Goal: Task Accomplishment & Management: Use online tool/utility

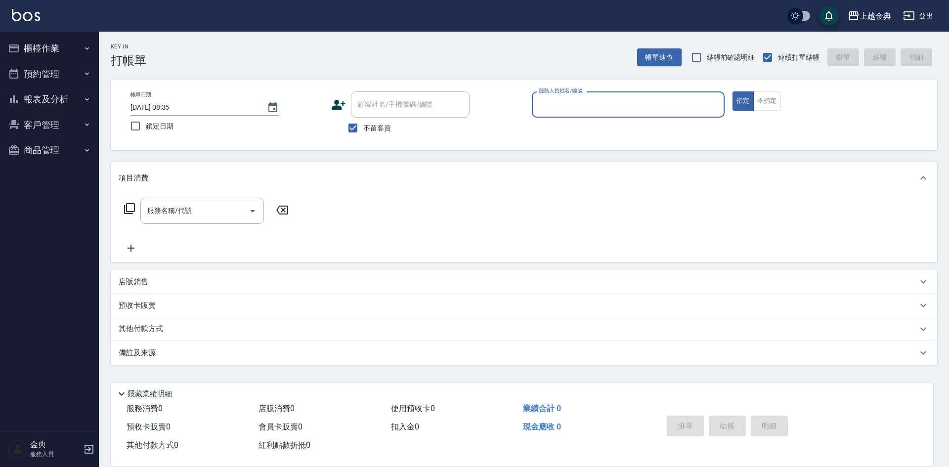
click at [75, 42] on button "櫃檯作業" at bounding box center [49, 49] width 91 height 26
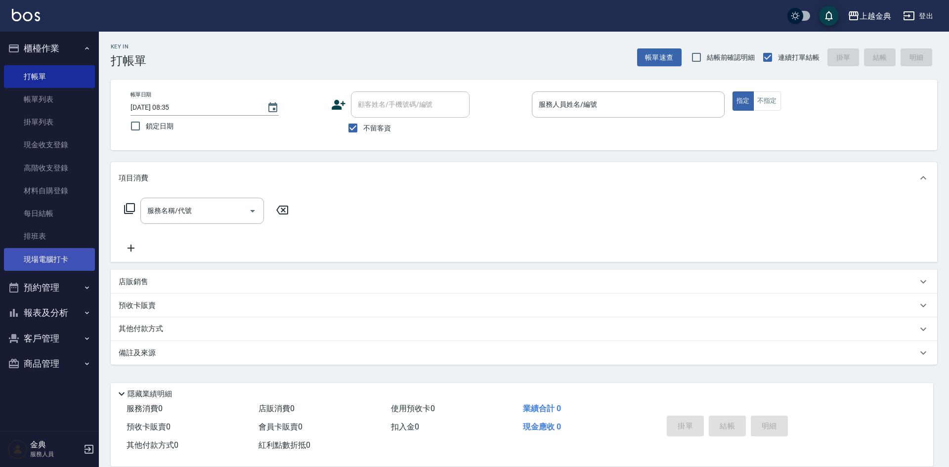
click at [53, 253] on link "現場電腦打卡" at bounding box center [49, 259] width 91 height 23
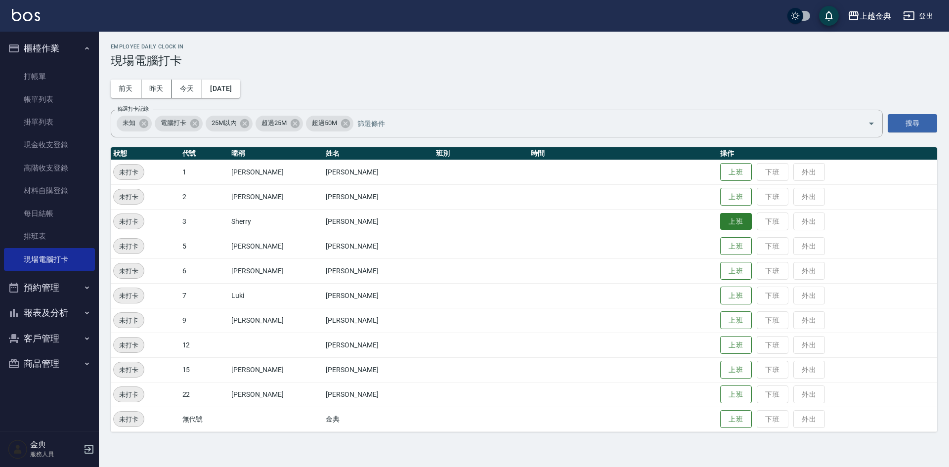
click at [720, 223] on button "上班" at bounding box center [736, 221] width 32 height 17
drag, startPoint x: 575, startPoint y: 11, endPoint x: 671, endPoint y: 59, distance: 107.2
click at [677, 57] on h3 "現場電腦打卡" at bounding box center [524, 61] width 826 height 14
click at [192, 86] on button "今天" at bounding box center [187, 89] width 31 height 18
click at [720, 319] on button "上班" at bounding box center [736, 320] width 32 height 17
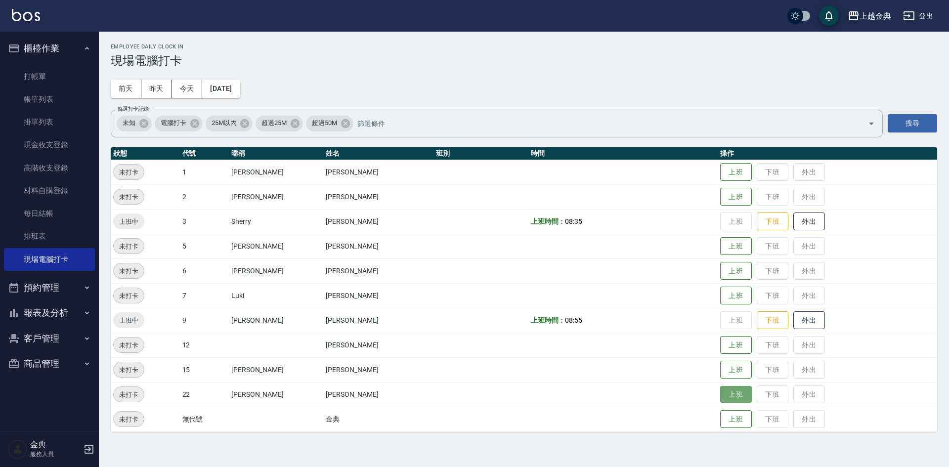
click at [729, 402] on button "上班" at bounding box center [736, 394] width 32 height 17
click at [720, 200] on button "上班" at bounding box center [736, 196] width 32 height 17
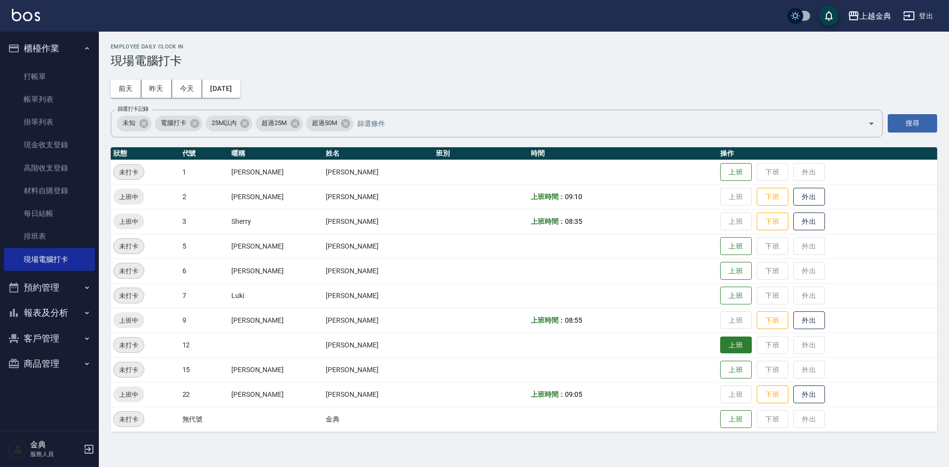
click at [720, 344] on button "上班" at bounding box center [736, 345] width 32 height 17
click at [720, 301] on button "上班" at bounding box center [736, 295] width 32 height 17
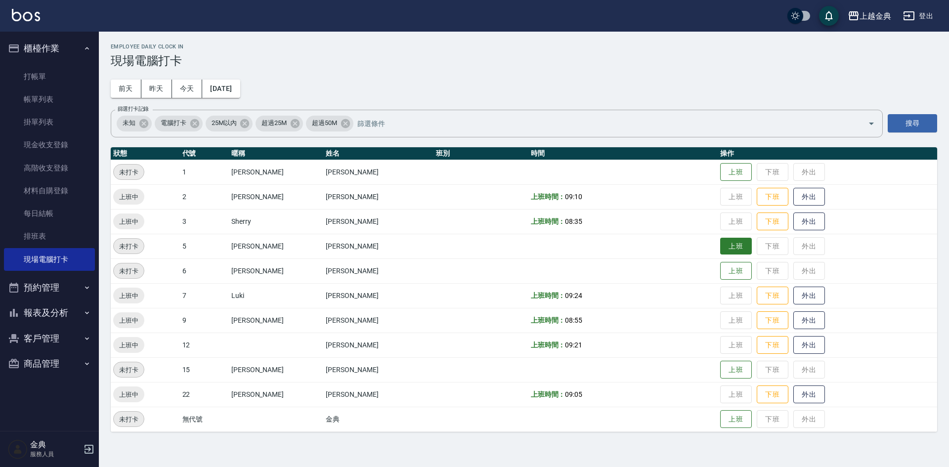
click at [720, 243] on button "上班" at bounding box center [736, 246] width 32 height 17
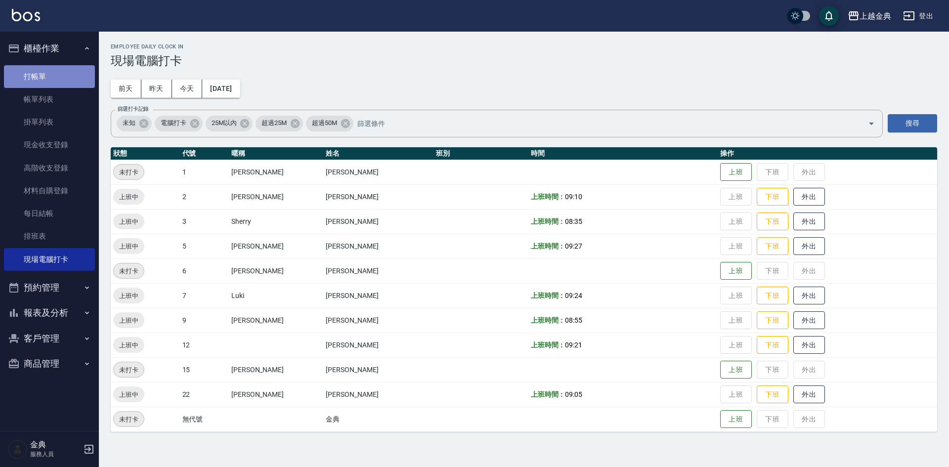
click at [28, 83] on link "打帳單" at bounding box center [49, 76] width 91 height 23
